Goal: Contribute content: Contribute content

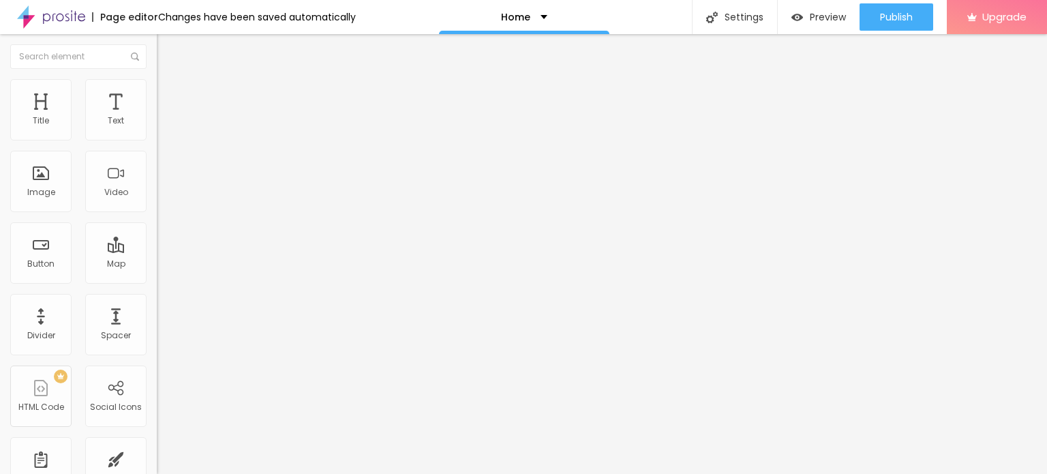
click at [157, 128] on input "Click me" at bounding box center [239, 122] width 164 height 14
paste input "Whatsapp Now 📞 [PHONE_NUMBER]"
type input "Whatsapp Now 📞 [PHONE_NUMBER]"
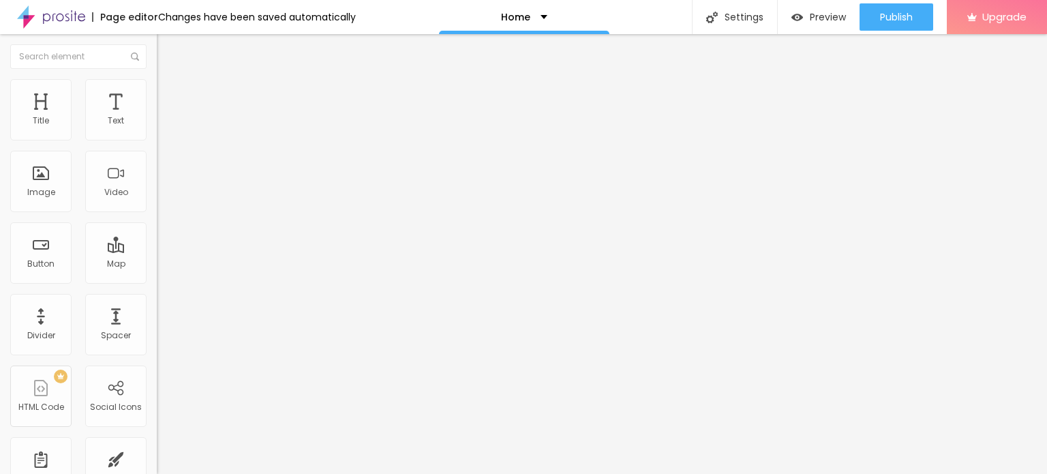
click at [157, 259] on div "URL" at bounding box center [235, 263] width 157 height 8
click at [157, 281] on input "https://" at bounding box center [239, 274] width 164 height 14
paste input "[DOMAIN_NAME][URL]"
type input "[URL][DOMAIN_NAME]"
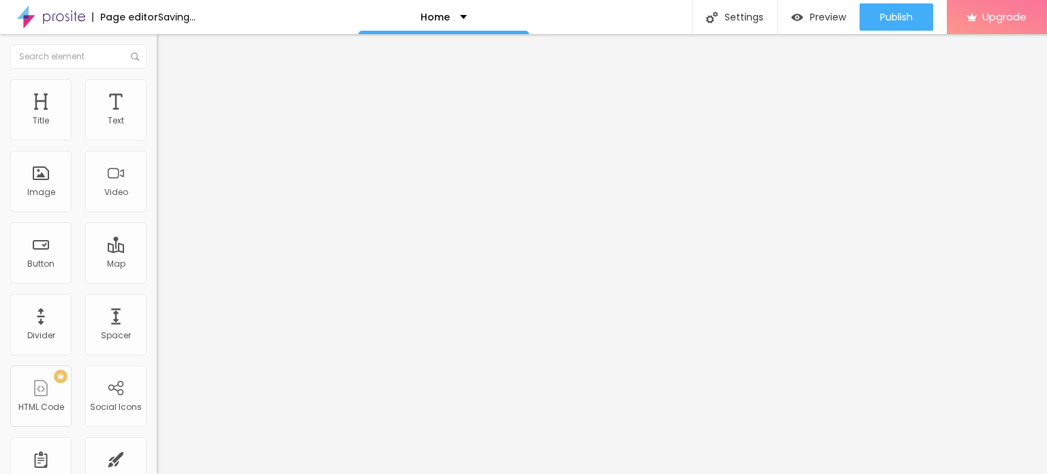
click at [157, 302] on div "Open in new tab" at bounding box center [235, 301] width 157 height 7
click at [157, 117] on span "Add image" at bounding box center [185, 112] width 56 height 12
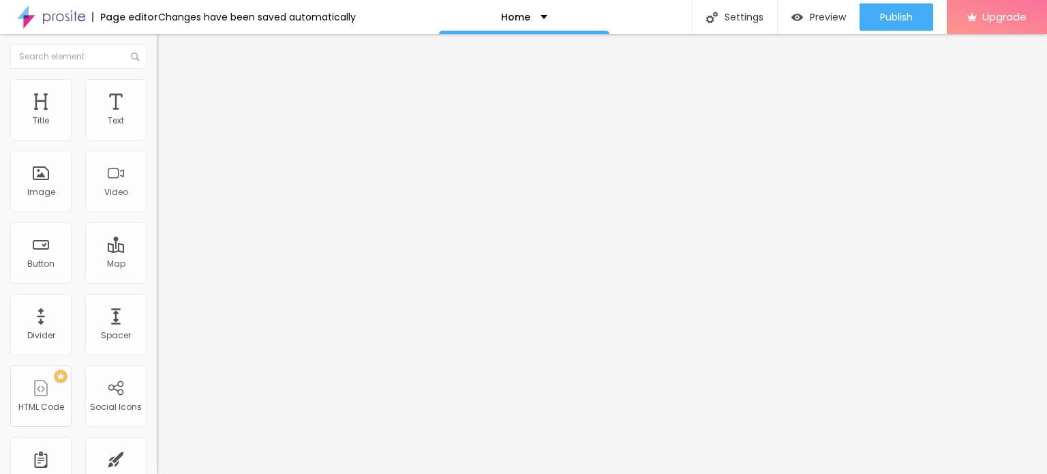
click at [157, 117] on span "Change image" at bounding box center [193, 112] width 73 height 12
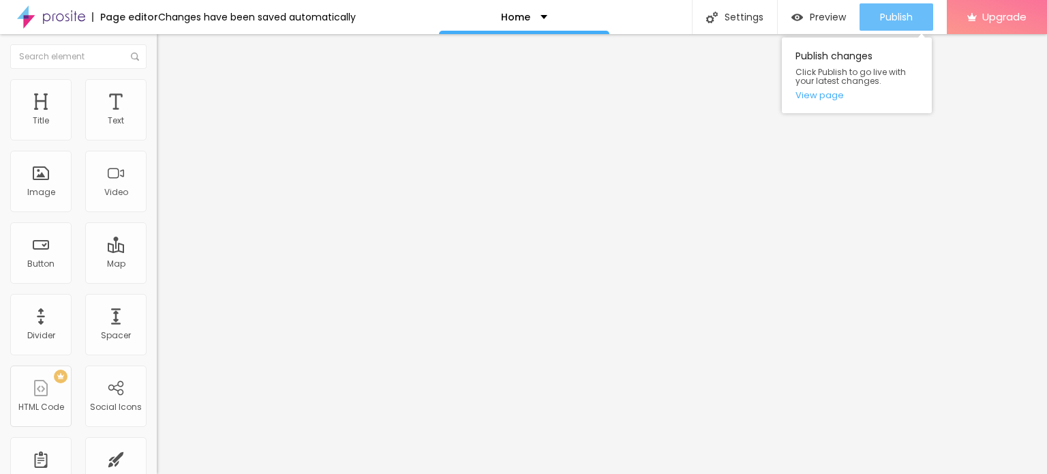
click at [896, 16] on span "Publish" at bounding box center [896, 17] width 33 height 11
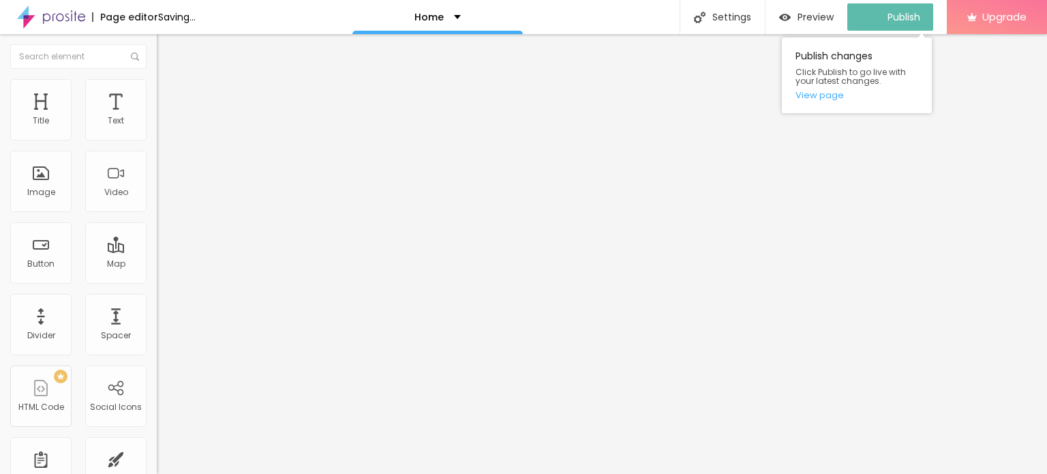
click at [829, 102] on div "Publish changes Click Publish to go live with your latest changes. View page" at bounding box center [857, 75] width 150 height 76
click at [829, 97] on link "View page" at bounding box center [857, 95] width 123 height 9
